Goal: Information Seeking & Learning: Learn about a topic

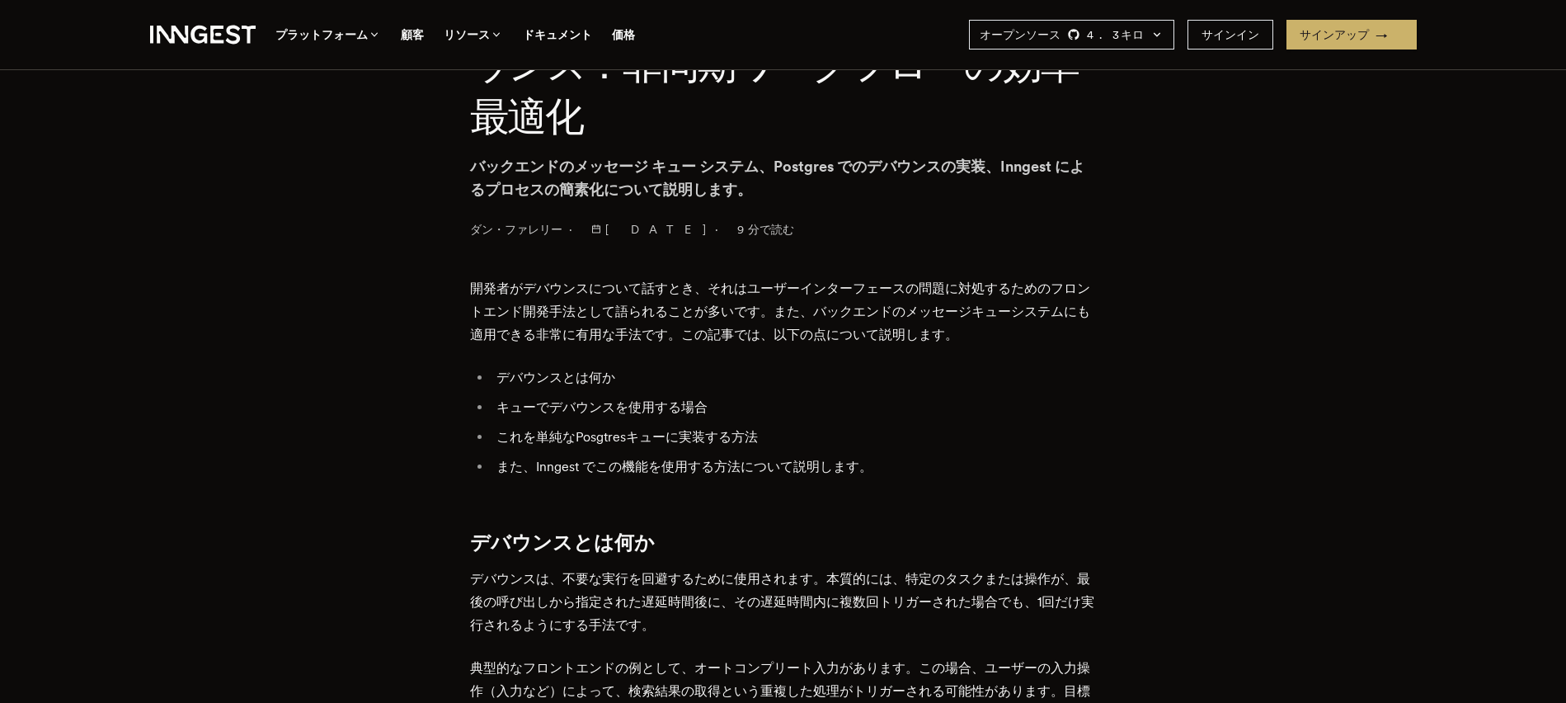
scroll to position [793, 0]
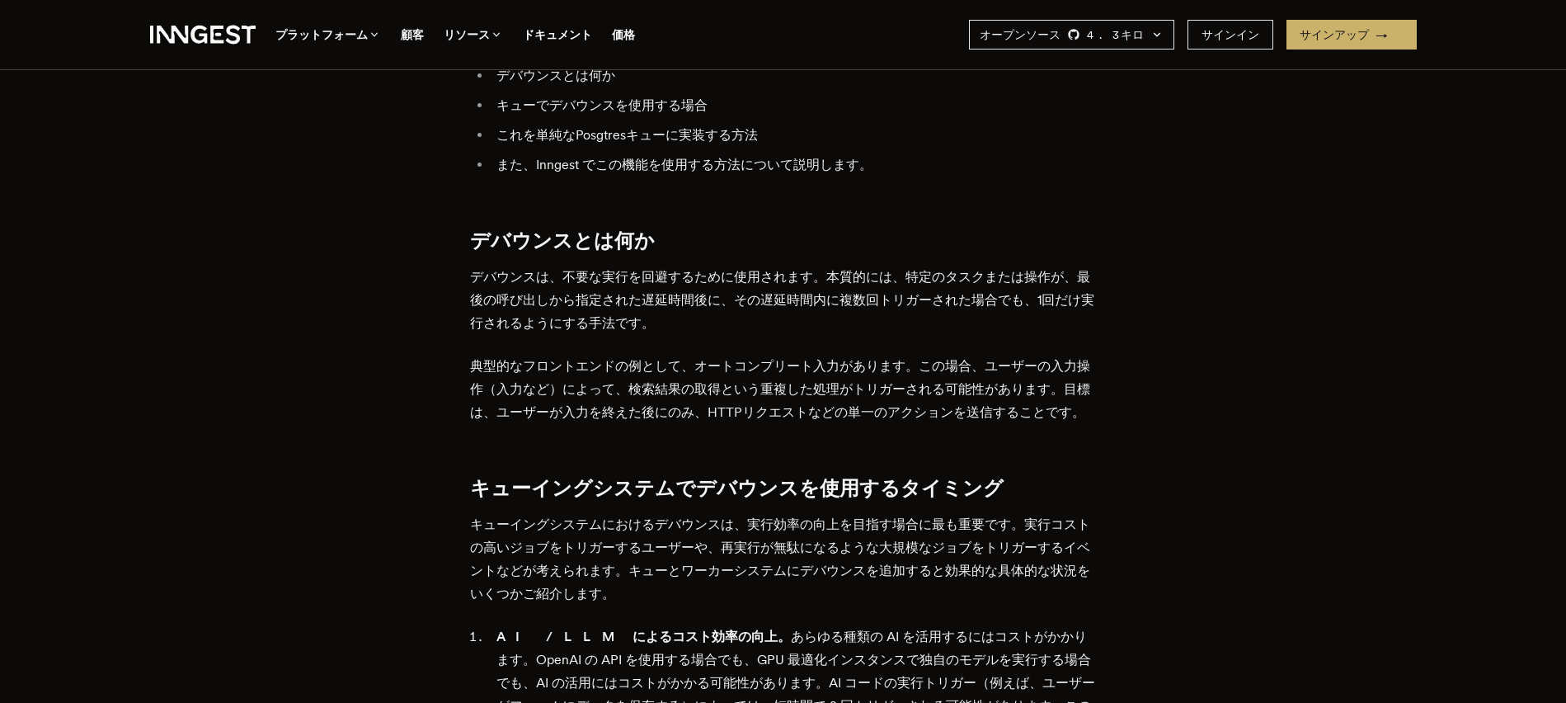
click at [706, 313] on p "デバウンスは、不要な実行を回避するために使用されます。本質的には、特定のタスクまたは操作が、最後の呼び出しから指定された遅延時間後に、その遅延時間内に複数回ト…" at bounding box center [783, 300] width 627 height 69
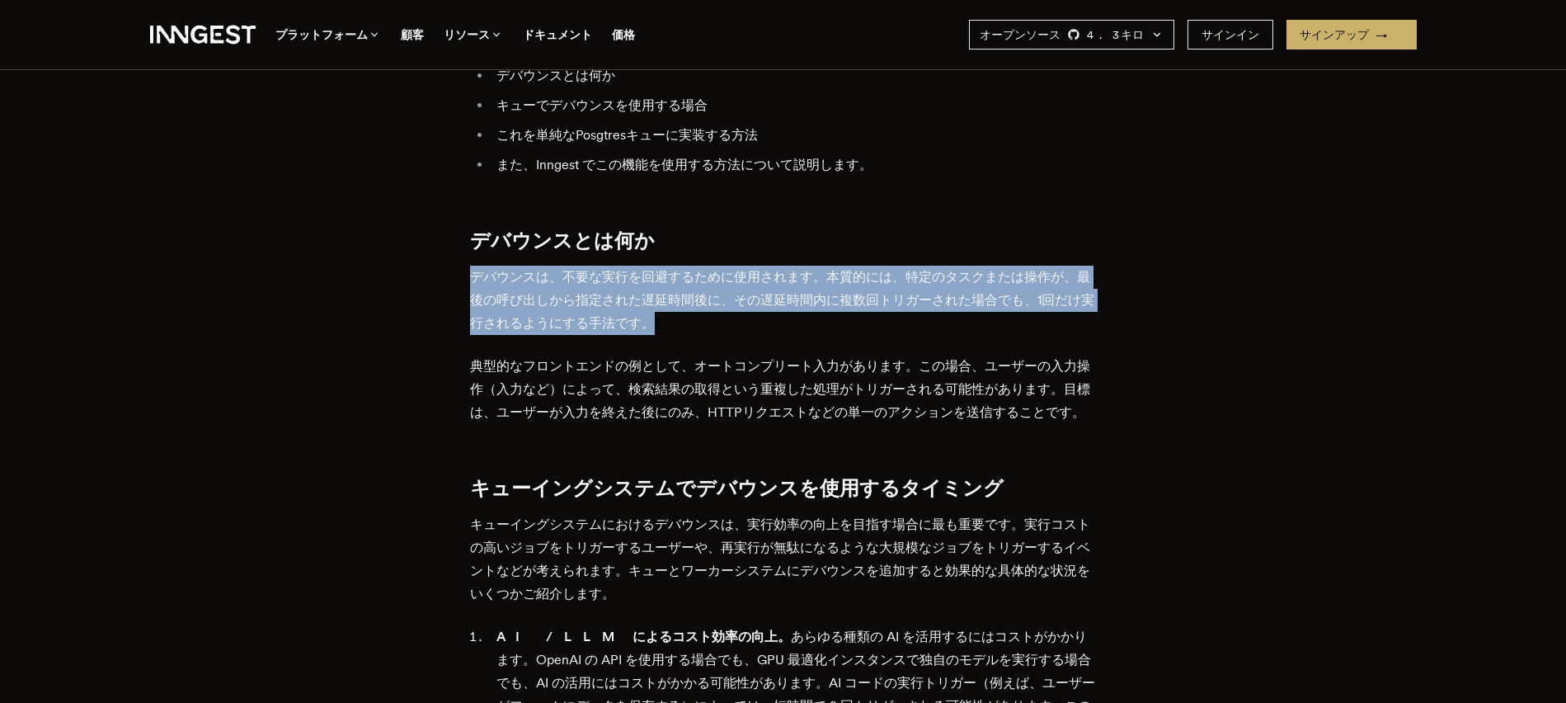
click at [706, 313] on p "デバウンスは、不要な実行を回避するために使用されます。本質的には、特定のタスクまたは操作が、最後の呼び出しから指定された遅延時間後に、その遅延時間内に複数回ト…" at bounding box center [783, 300] width 627 height 69
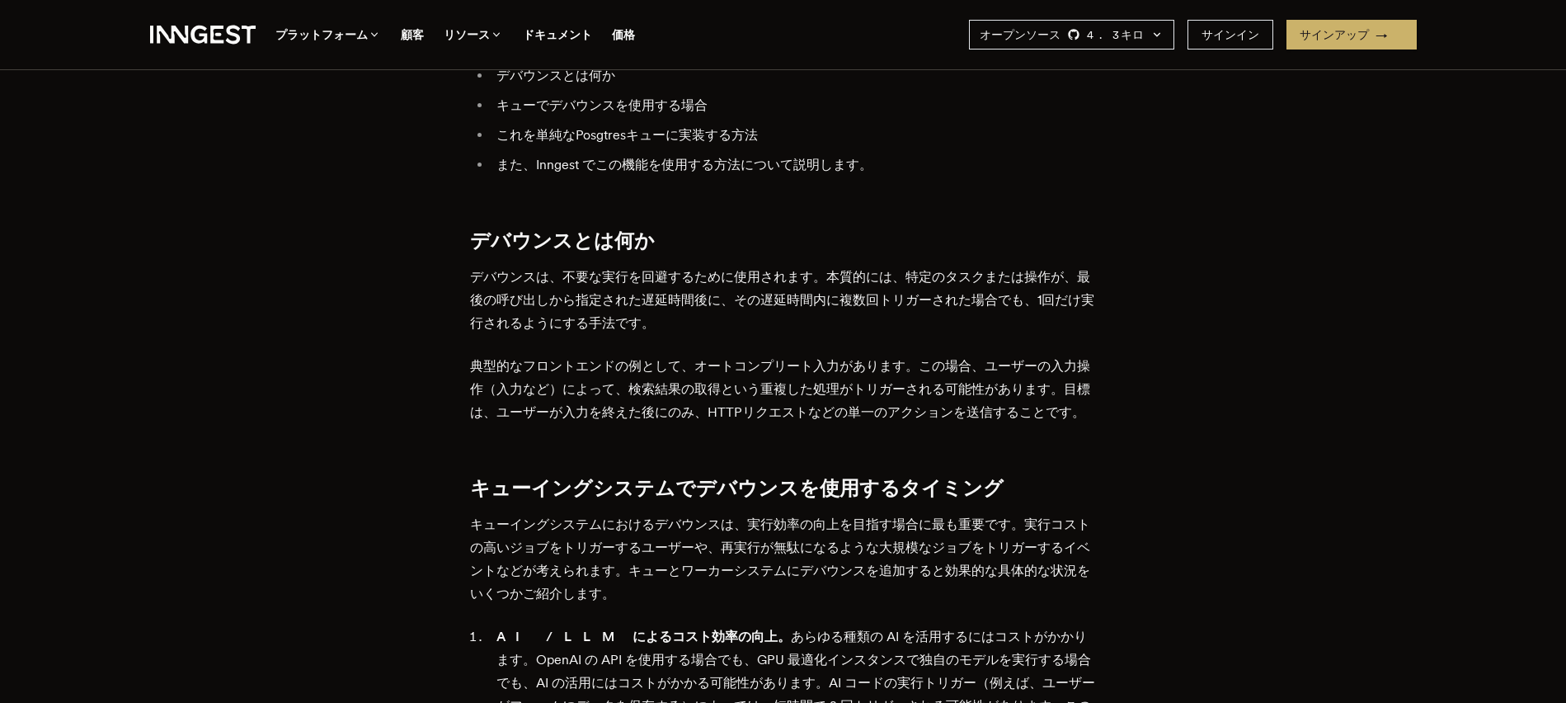
click at [739, 370] on font "典型的なフロントエンドの例として、オートコンプリート入力があります。この場合、ユーザーの入力操作（入力など）によって、検索結果の取得という重複した処理がトリガ…" at bounding box center [780, 389] width 620 height 62
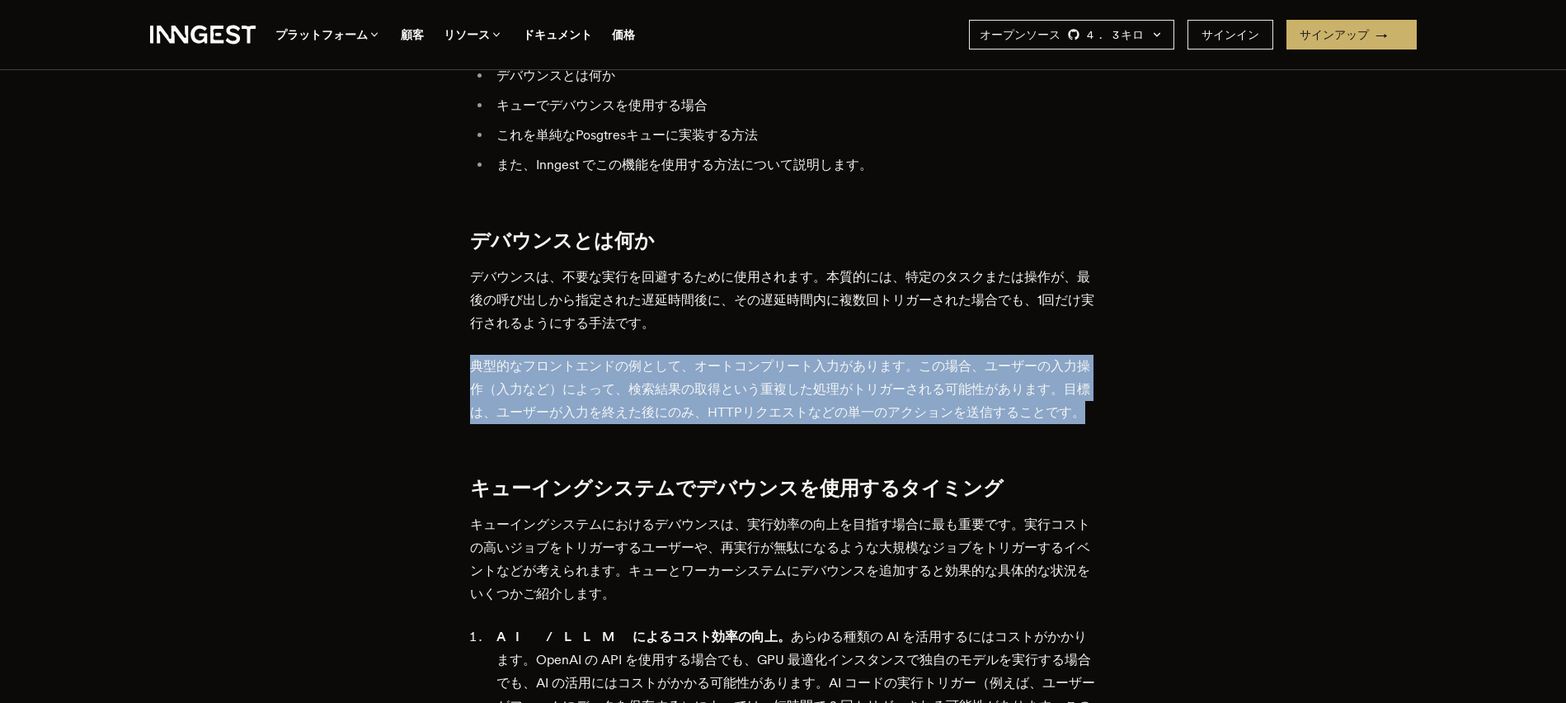
click at [739, 370] on font "典型的なフロントエンドの例として、オートコンプリート入力があります。この場合、ユーザーの入力操作（入力など）によって、検索結果の取得という重複した処理がトリガ…" at bounding box center [780, 389] width 620 height 62
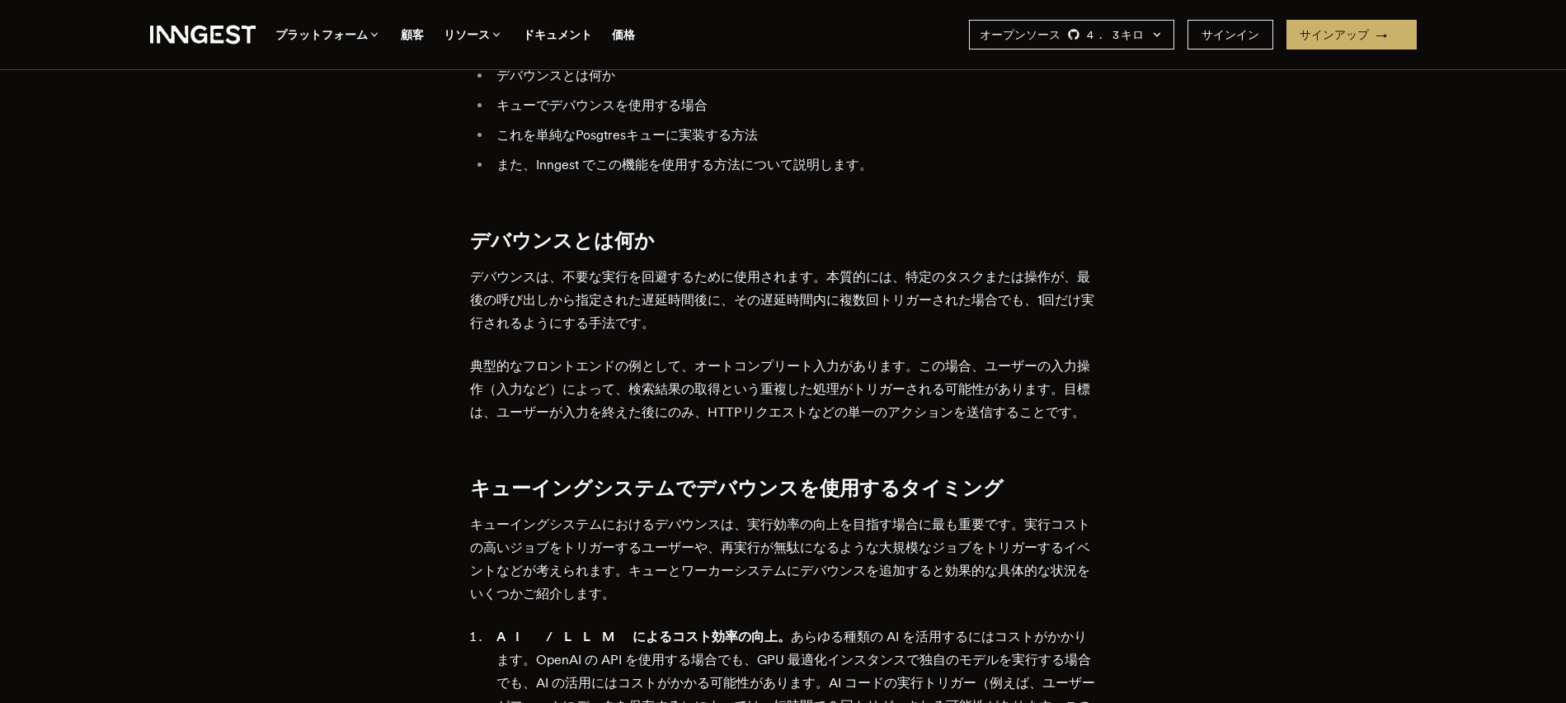
click at [699, 303] on font "デバウンスは、不要な実行を回避するために使用されます。本質的には、特定のタスクまたは操作が、最後の呼び出しから指定された遅延時間後に、その遅延時間内に複数回ト…" at bounding box center [782, 300] width 624 height 62
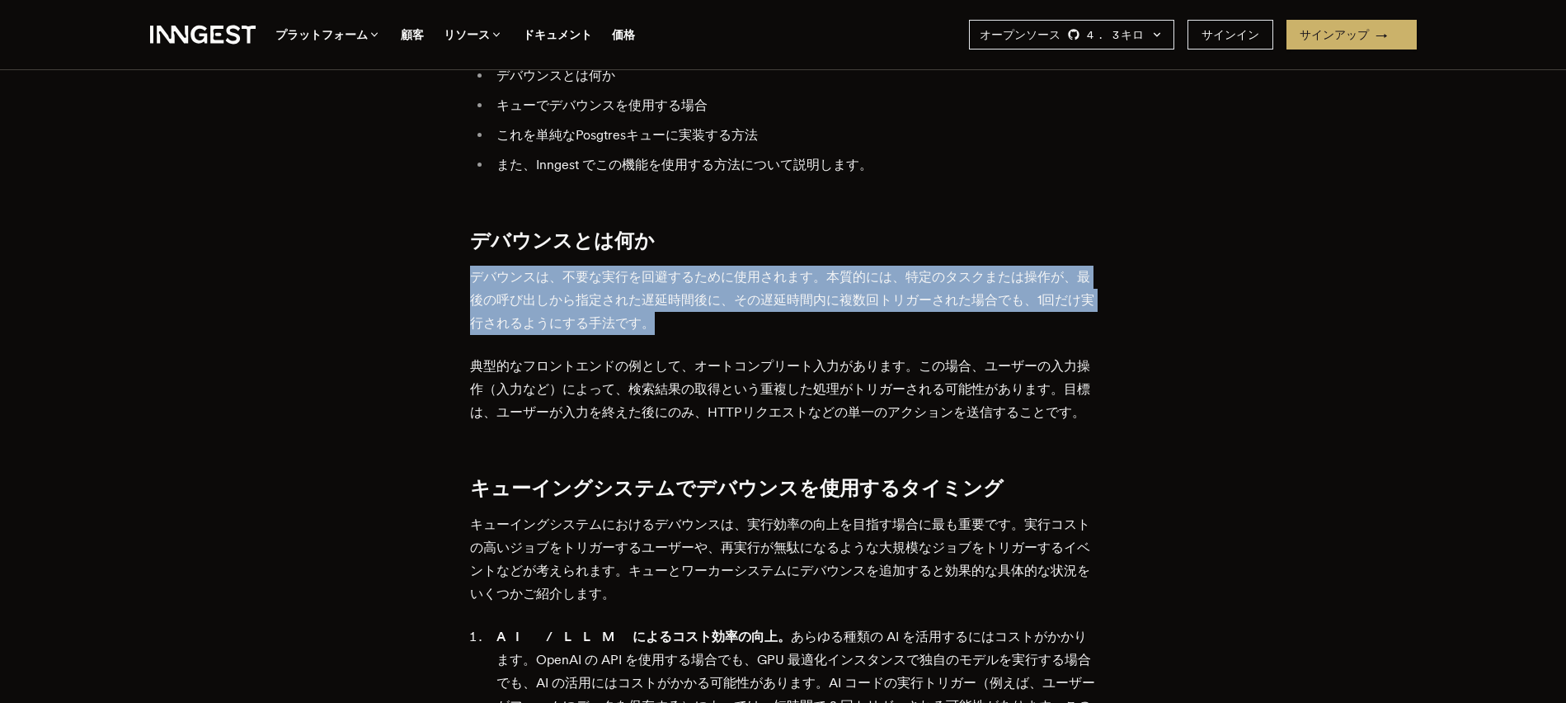
click at [699, 303] on font "デバウンスは、不要な実行を回避するために使用されます。本質的には、特定のタスクまたは操作が、最後の呼び出しから指定された遅延時間後に、その遅延時間内に複数回ト…" at bounding box center [782, 300] width 624 height 62
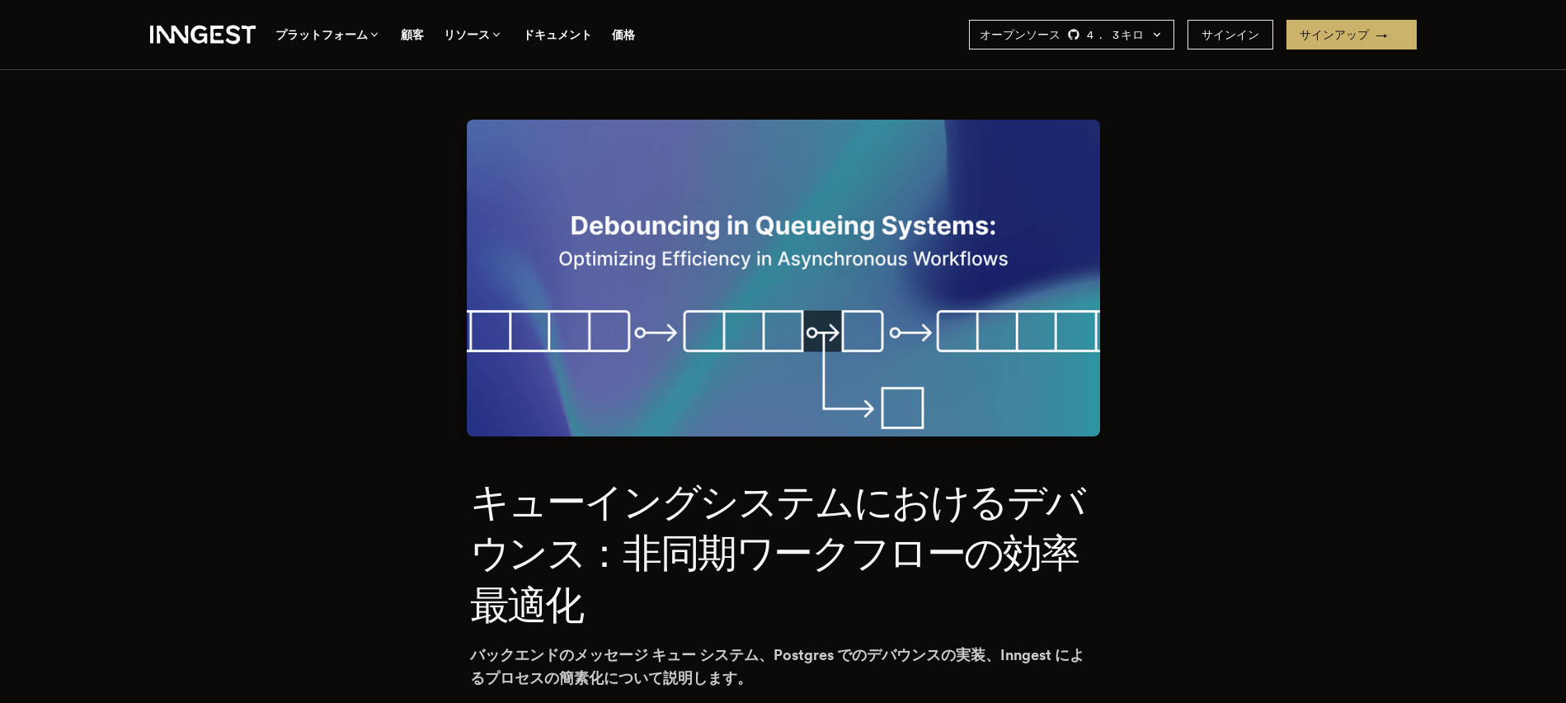
scroll to position [0, 0]
